Goal: Task Accomplishment & Management: Manage account settings

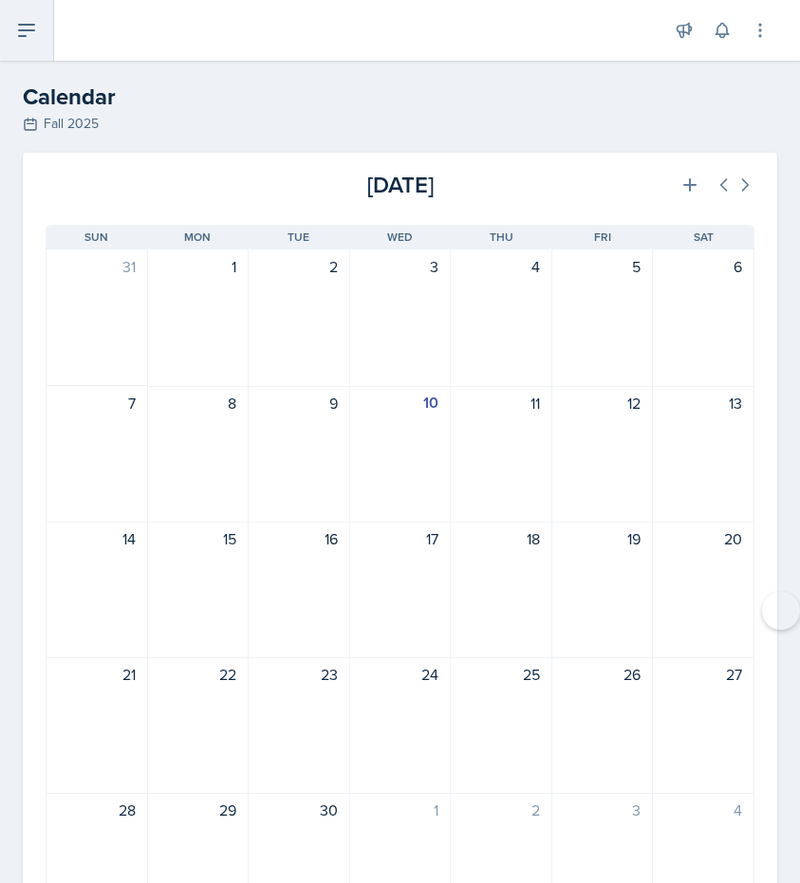
click at [43, 35] on button at bounding box center [27, 30] width 54 height 61
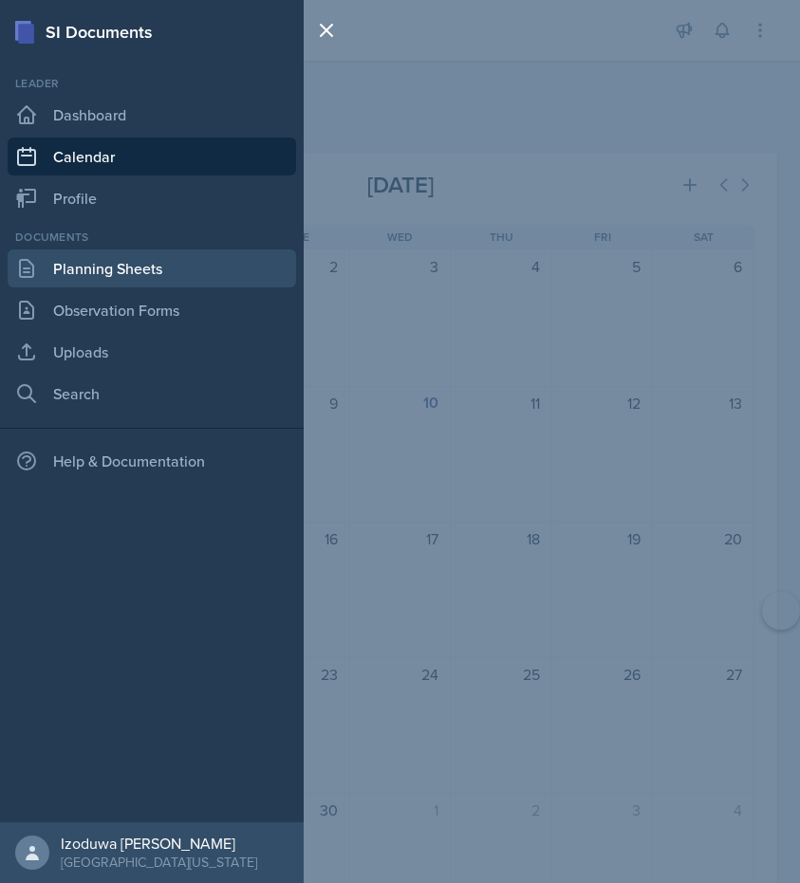
click at [81, 268] on link "Planning Sheets" at bounding box center [152, 269] width 288 height 38
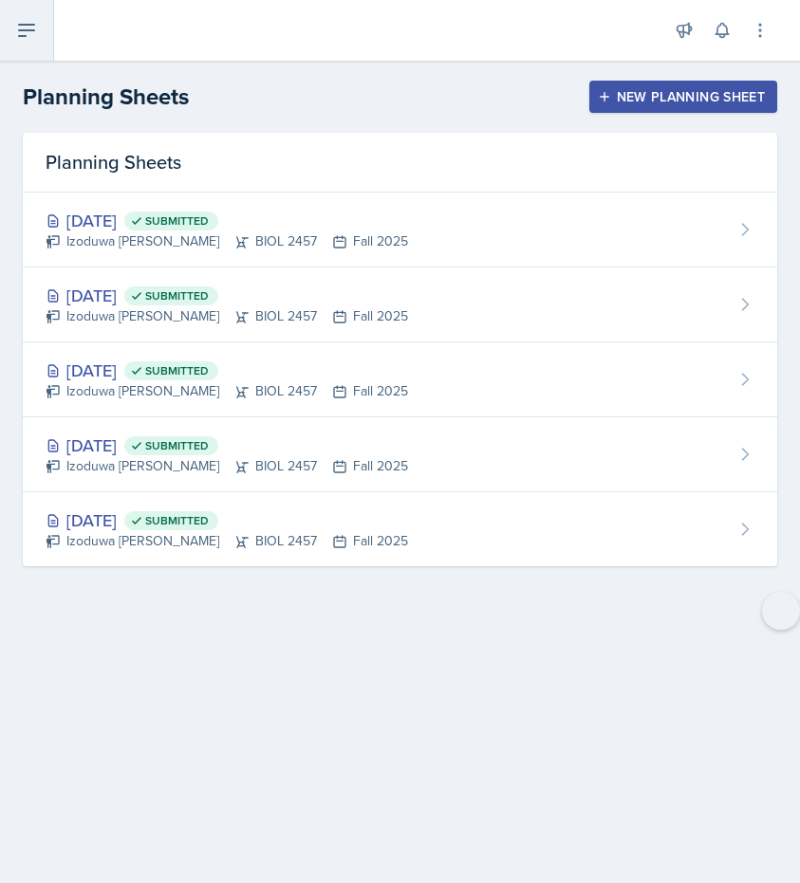
click at [36, 26] on icon at bounding box center [26, 30] width 23 height 23
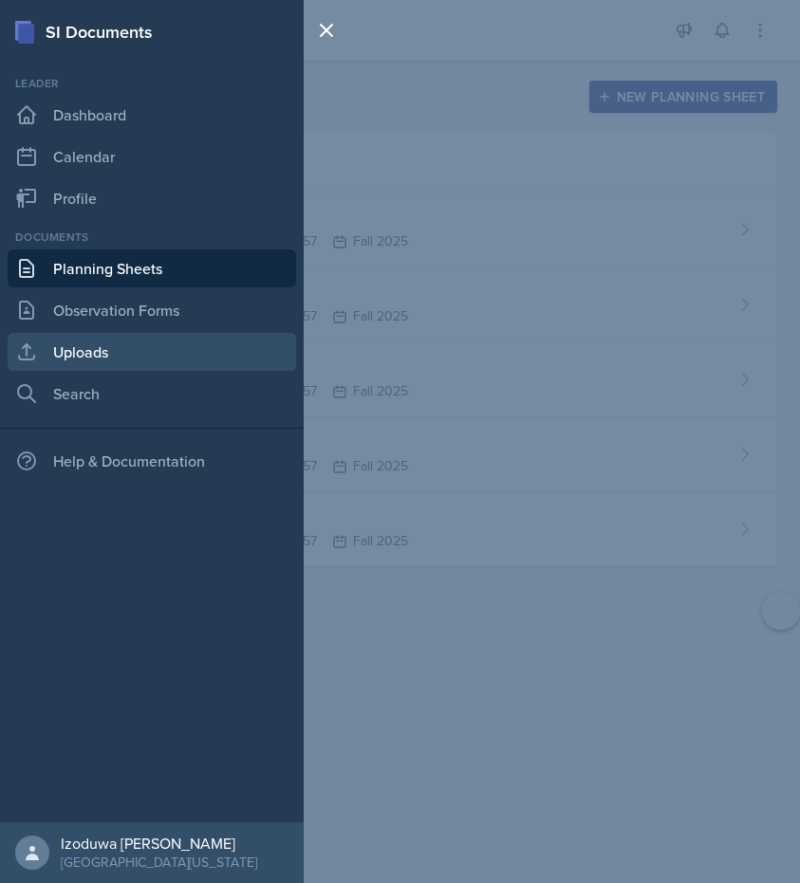
click at [66, 343] on link "Uploads" at bounding box center [152, 352] width 288 height 38
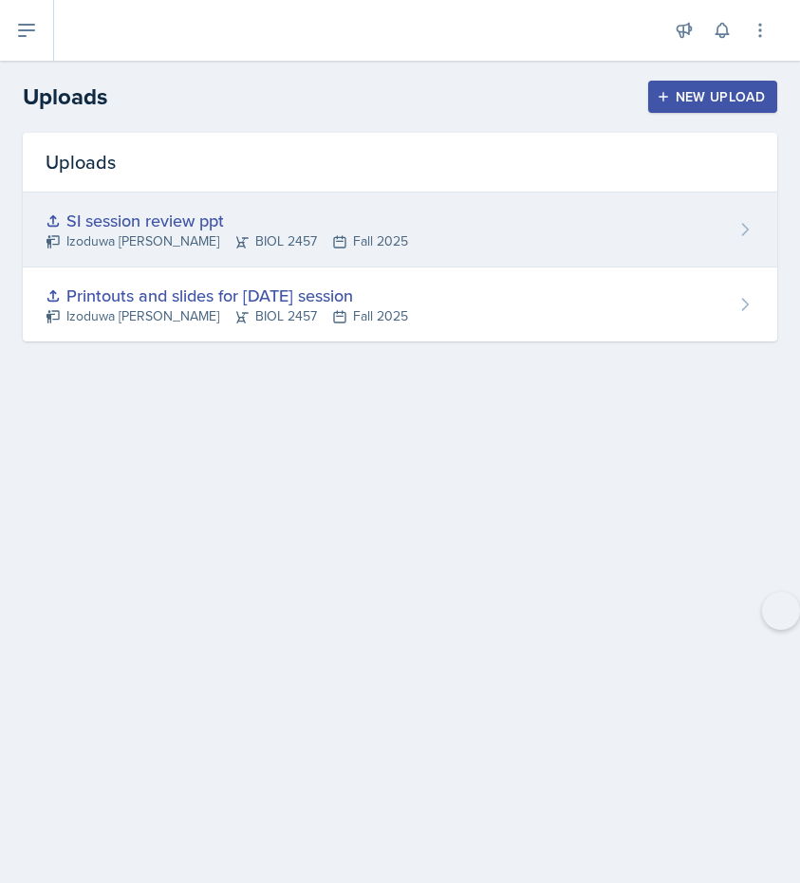
click at [145, 250] on div "Izoduwa [PERSON_NAME] BIOL 2457 Fall 2025" at bounding box center [227, 241] width 362 height 20
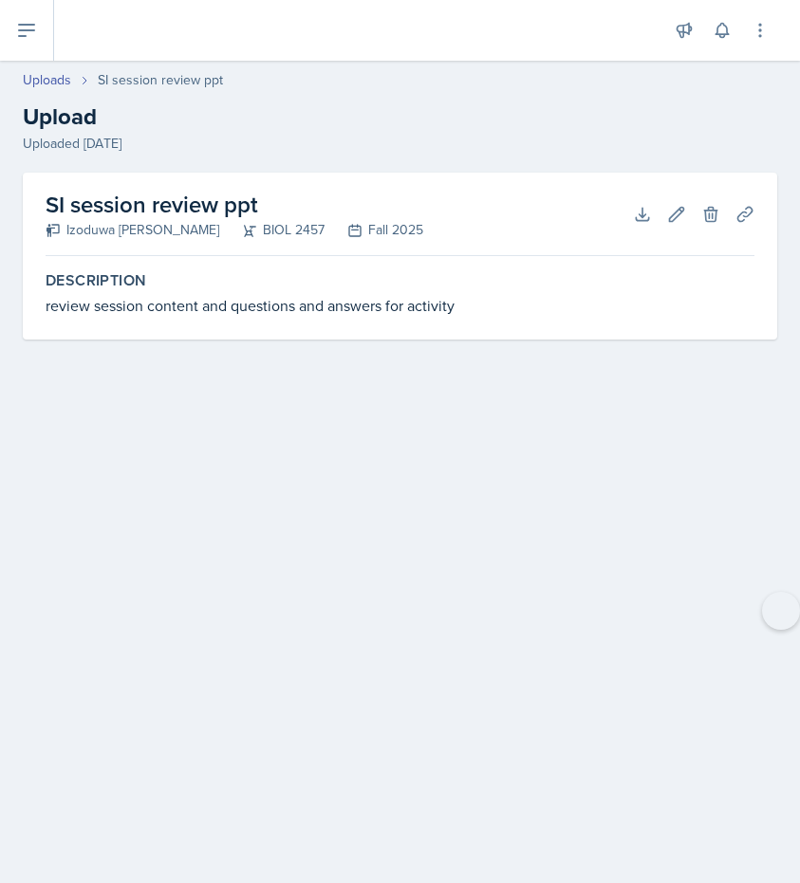
click at [228, 228] on div "BIOL 2457" at bounding box center [271, 230] width 105 height 20
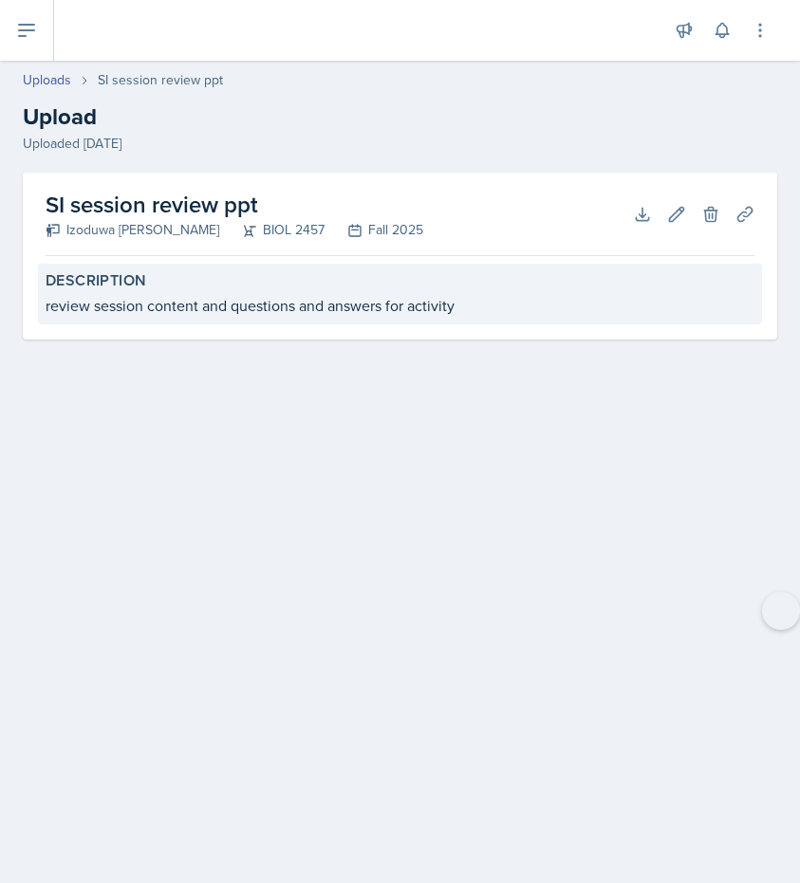
click at [119, 287] on label "Description" at bounding box center [400, 280] width 709 height 19
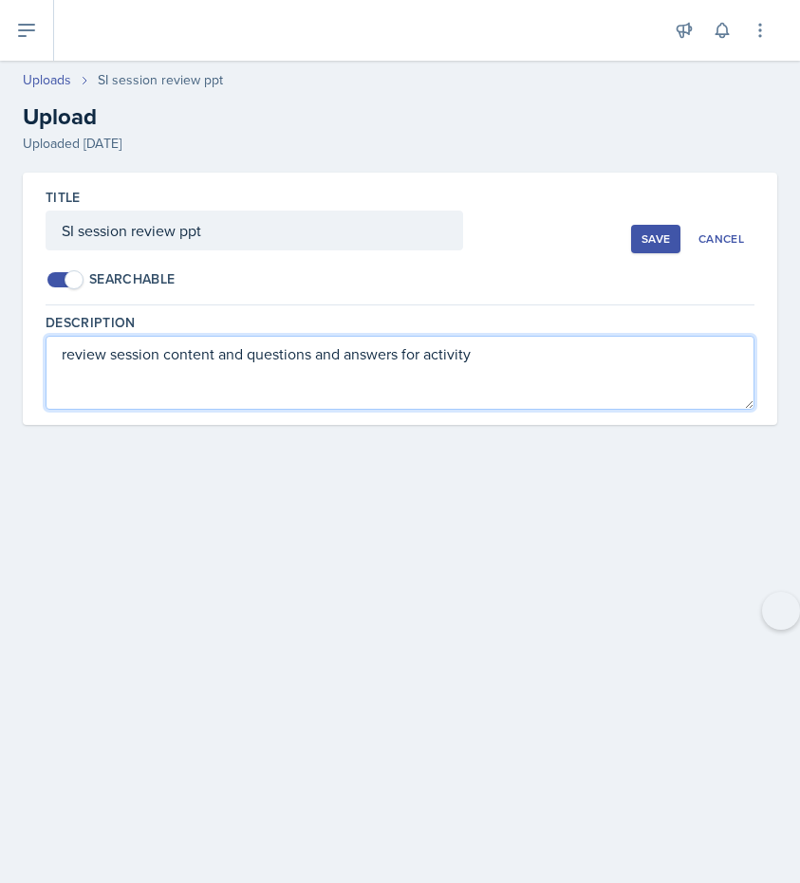
click at [189, 348] on textarea "review session content and questions and answers for activity" at bounding box center [400, 373] width 709 height 74
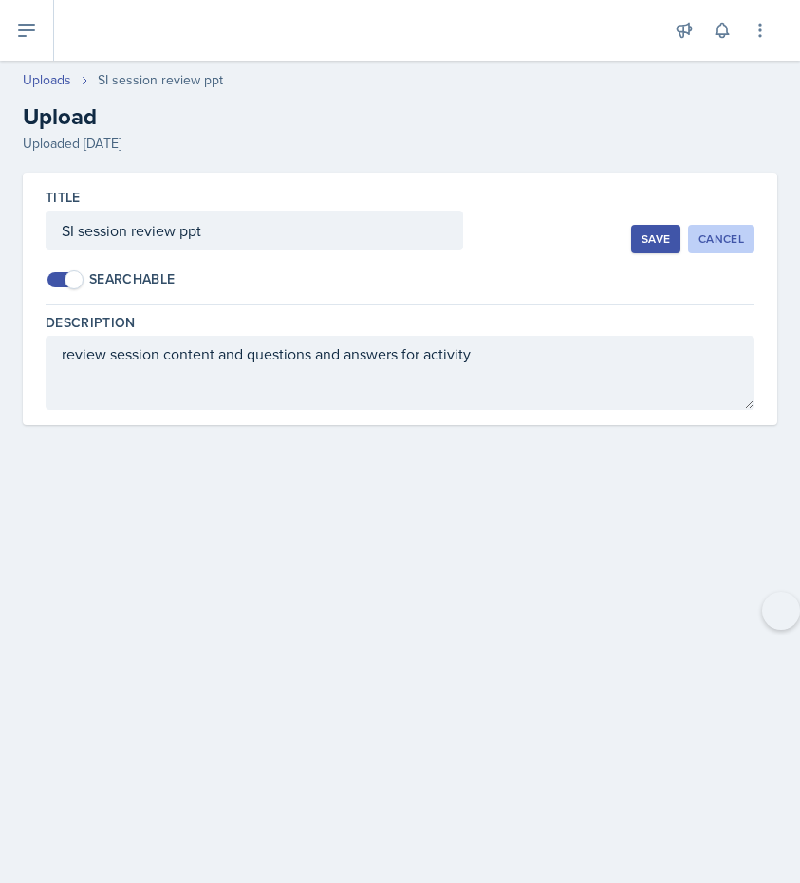
click at [749, 238] on button "Cancel" at bounding box center [721, 239] width 66 height 28
